Goal: Check status: Check status

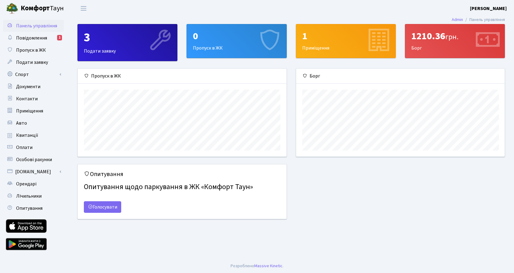
scroll to position [87, 209]
click at [30, 135] on span "Квитанції" at bounding box center [27, 135] width 22 height 7
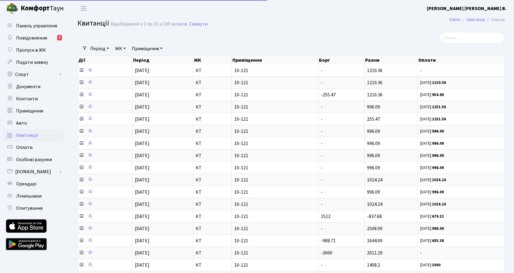
select select "25"
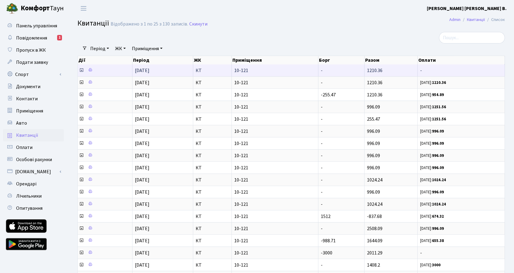
click at [82, 69] on icon at bounding box center [81, 70] width 5 height 5
